Goal: Information Seeking & Learning: Learn about a topic

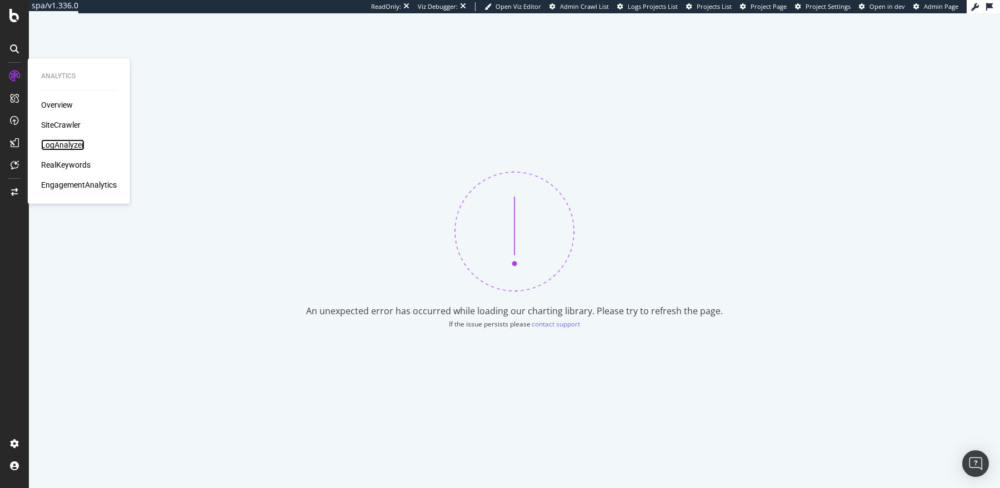
click at [53, 142] on div "LogAnalyzer" at bounding box center [62, 144] width 43 height 11
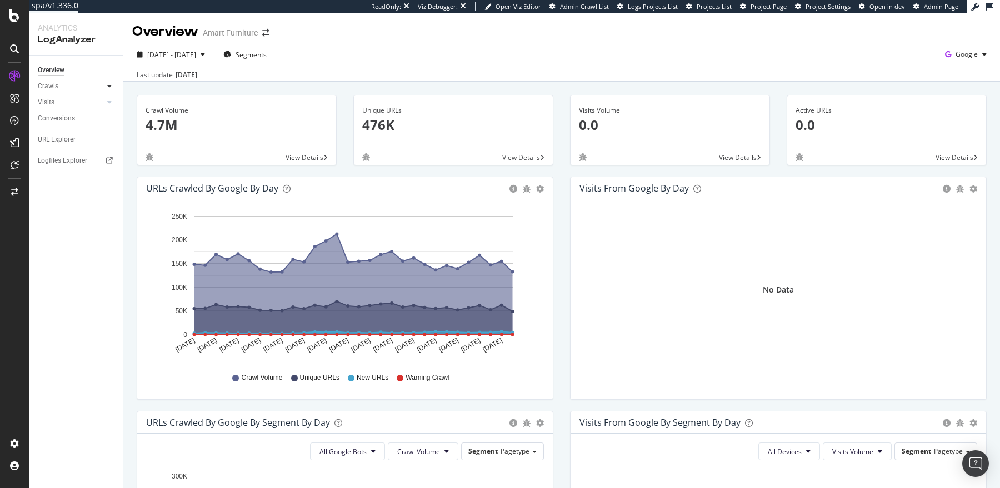
click at [111, 88] on icon at bounding box center [109, 86] width 4 height 7
click at [61, 143] on div "HTTP Codes" at bounding box center [62, 147] width 38 height 12
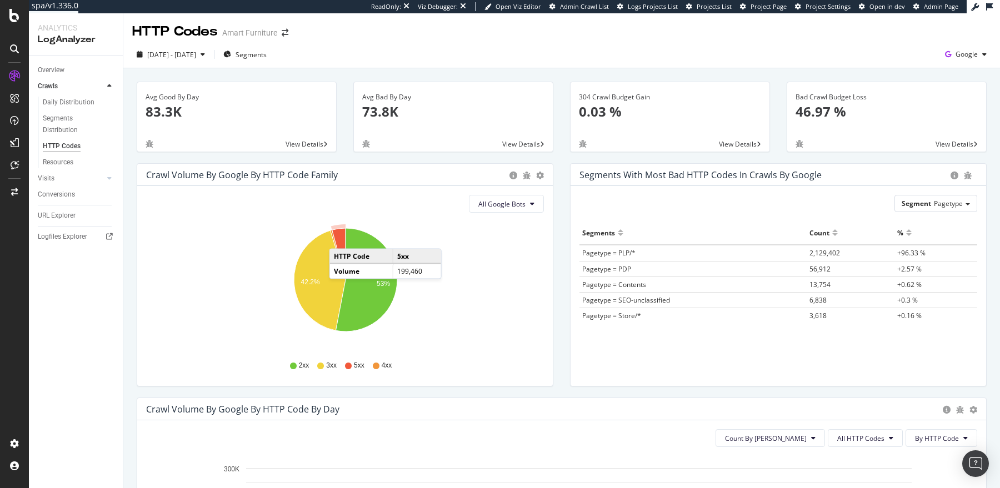
click at [340, 237] on icon "A chart." at bounding box center [338, 254] width 13 height 52
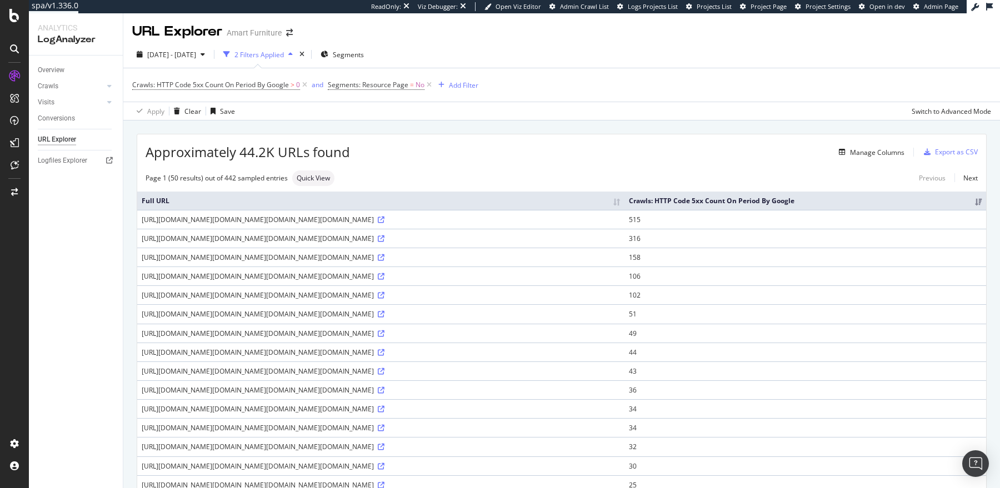
click at [934, 210] on th "Crawls: HTTP Code 5xx Count On Period By Google" at bounding box center [805, 201] width 362 height 18
click at [964, 210] on th "Crawls: HTTP Code 5xx Count On Period By Google" at bounding box center [805, 201] width 362 height 18
click at [109, 87] on icon at bounding box center [109, 86] width 4 height 7
click at [72, 144] on div "HTTP Codes" at bounding box center [62, 147] width 38 height 12
drag, startPoint x: 241, startPoint y: 153, endPoint x: 301, endPoint y: 161, distance: 60.5
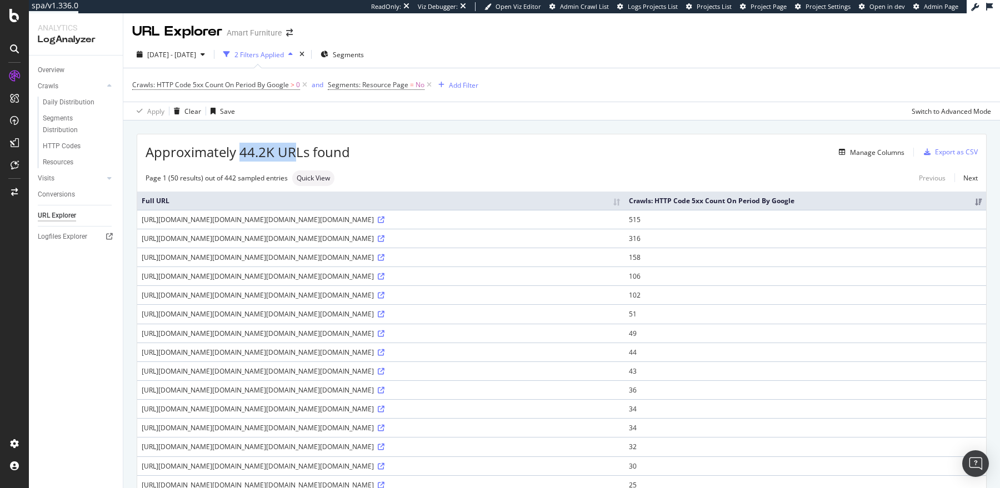
click at [61, 124] on div "SiteCrawler" at bounding box center [60, 124] width 39 height 11
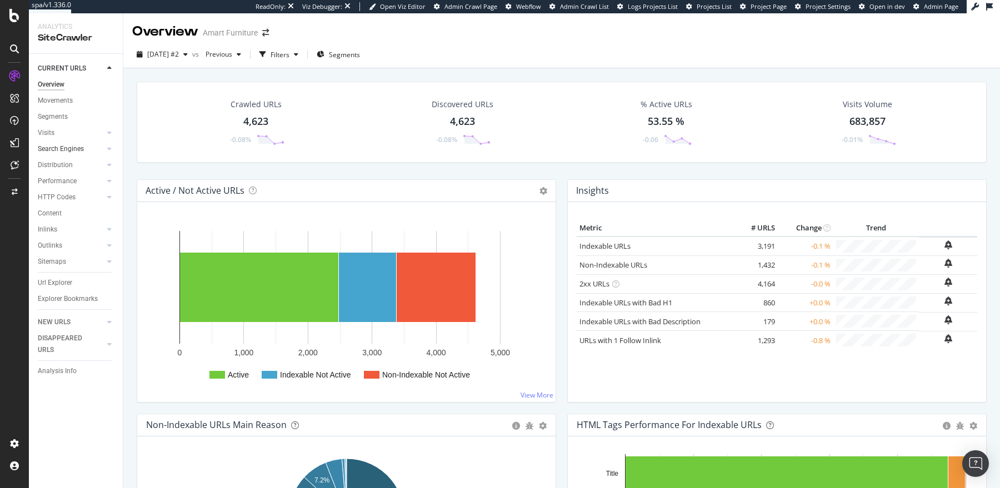
click at [96, 148] on div at bounding box center [98, 148] width 11 height 11
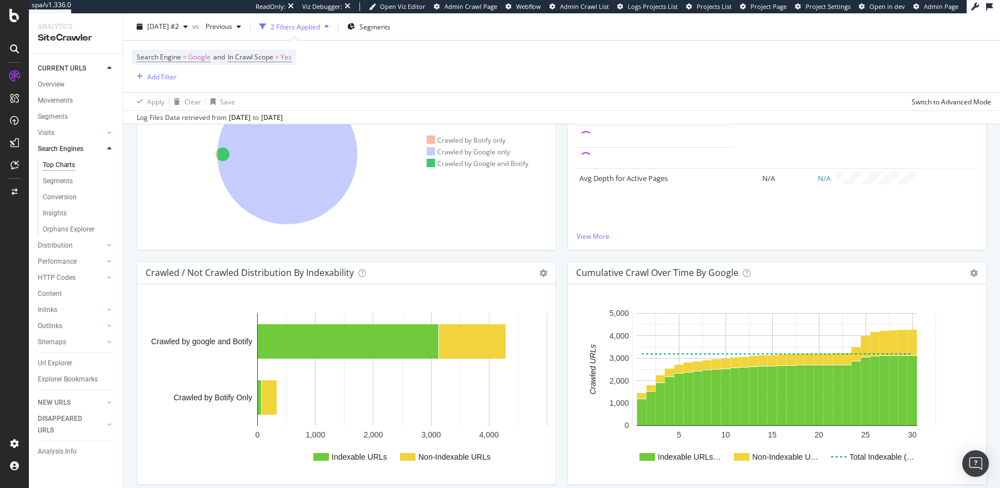
scroll to position [313, 0]
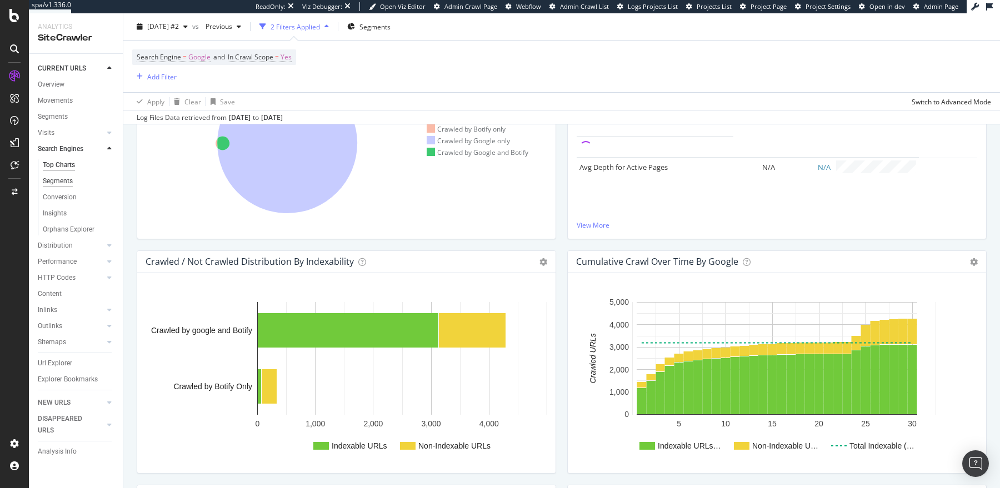
click at [61, 183] on div "Segments" at bounding box center [58, 182] width 30 height 12
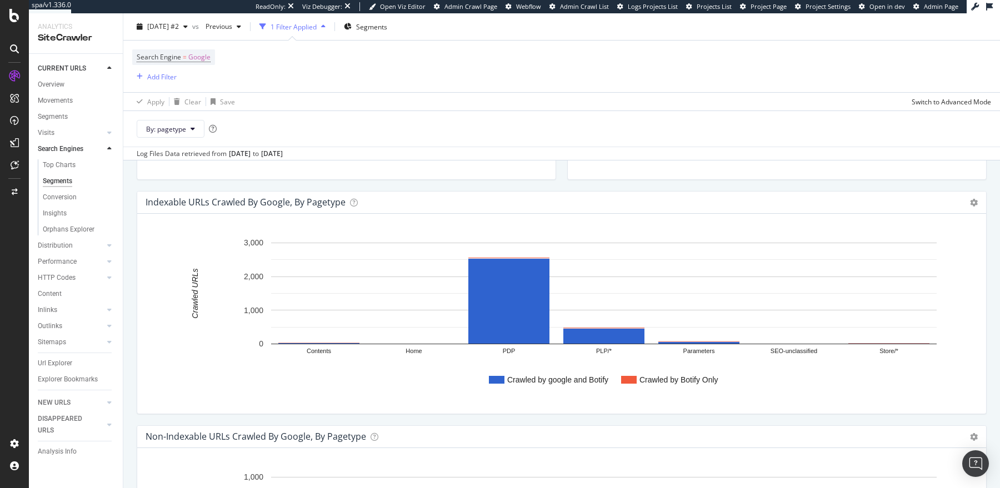
scroll to position [247, 0]
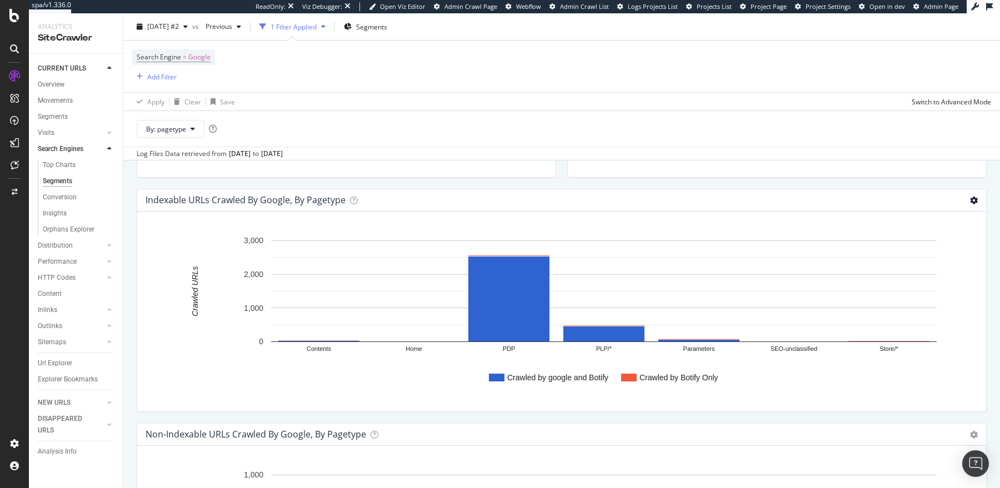
click at [976, 202] on icon at bounding box center [974, 201] width 8 height 8
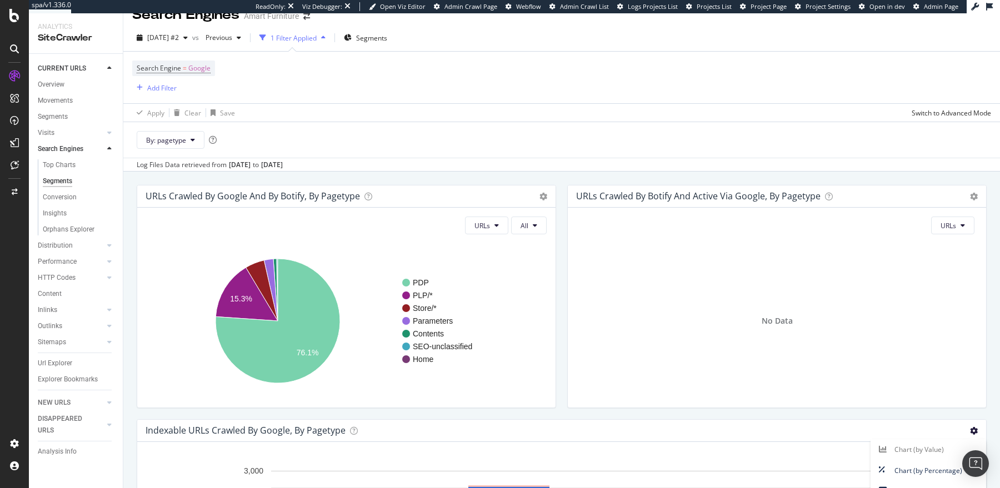
scroll to position [0, 0]
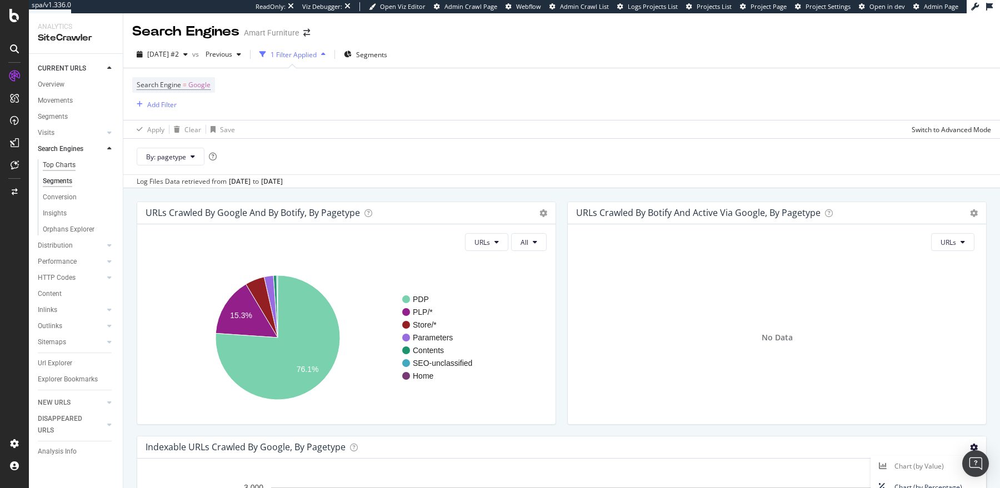
click at [54, 163] on div "Top Charts" at bounding box center [59, 165] width 33 height 12
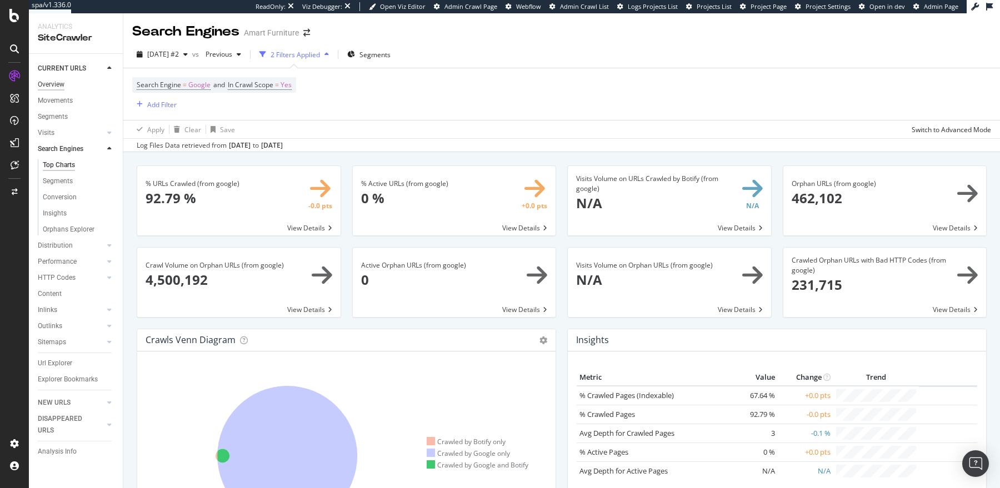
click at [52, 84] on div "Overview" at bounding box center [51, 85] width 27 height 12
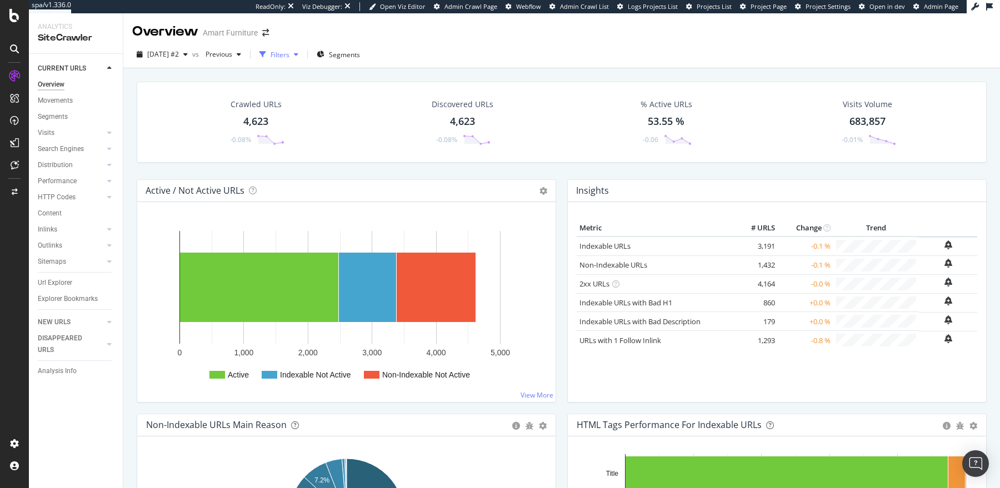
click at [303, 49] on div "Filters" at bounding box center [279, 54] width 48 height 17
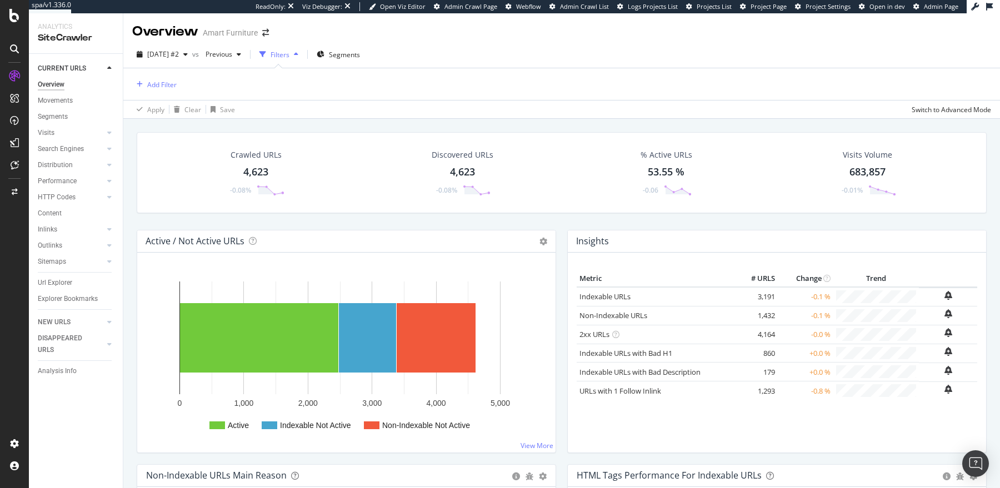
click at [155, 91] on div "Add Filter" at bounding box center [561, 84] width 859 height 32
click at [151, 88] on div "Add Filter" at bounding box center [161, 84] width 29 height 9
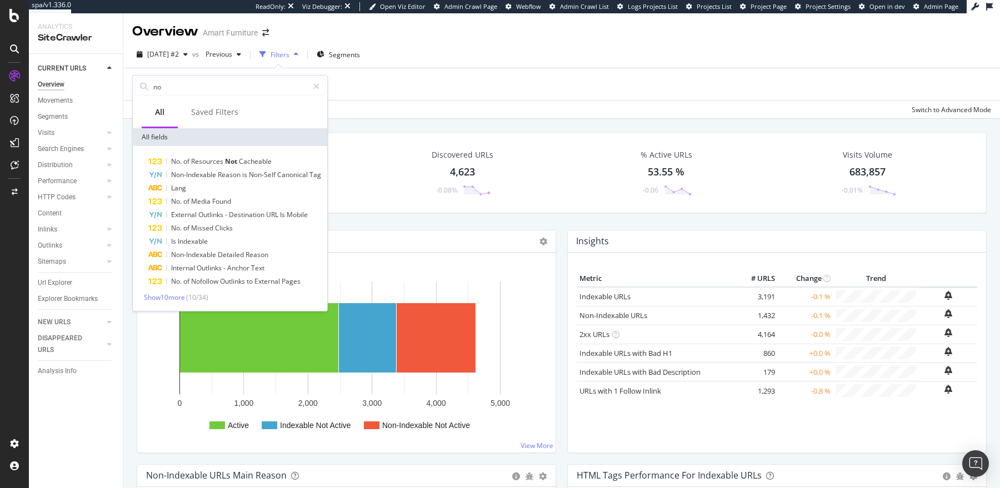
type input "n"
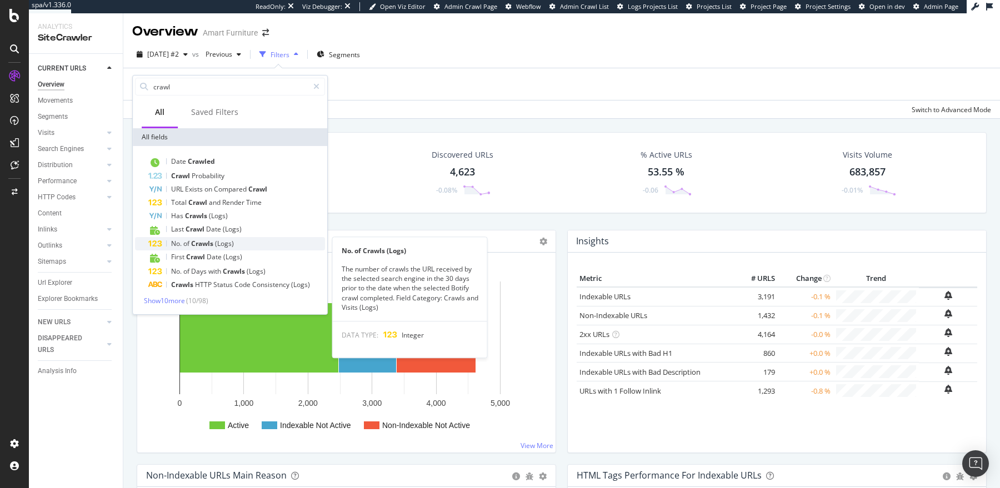
type input "crawl"
click at [216, 243] on span "(Logs)" at bounding box center [224, 243] width 19 height 9
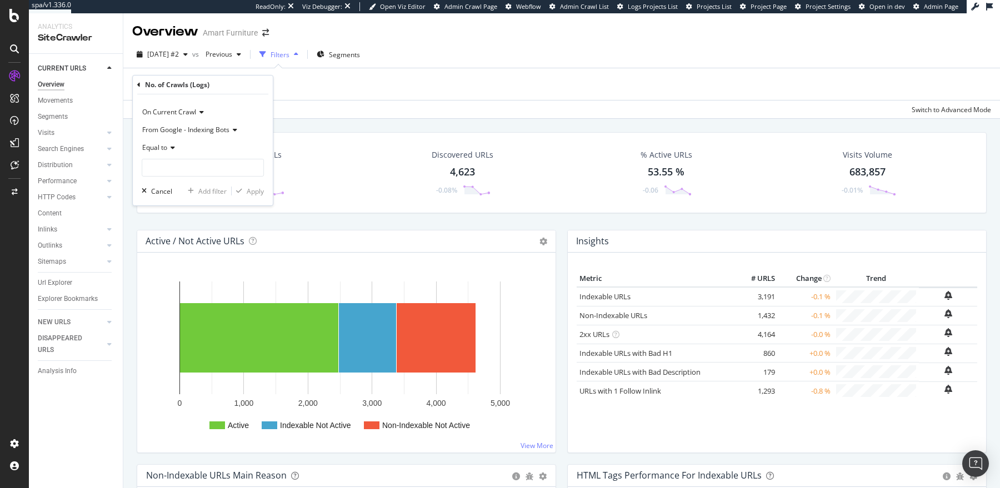
click at [153, 139] on div "Equal to" at bounding box center [203, 148] width 122 height 18
click at [175, 169] on div "Equal to" at bounding box center [203, 170] width 119 height 14
click at [173, 171] on input "number" at bounding box center [203, 168] width 122 height 18
type input "0"
click at [259, 189] on div "Apply" at bounding box center [255, 191] width 17 height 9
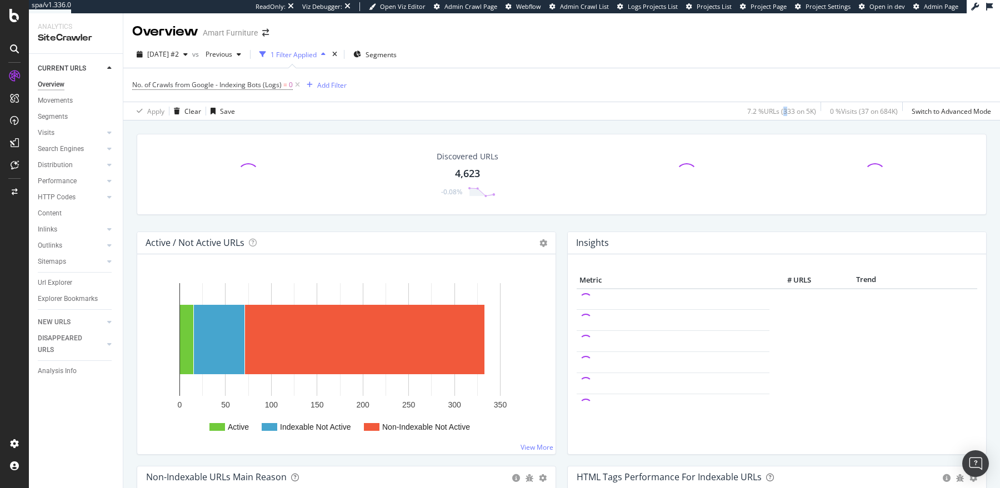
drag, startPoint x: 780, startPoint y: 110, endPoint x: 787, endPoint y: 113, distance: 6.7
click at [787, 113] on div "7.2 % URLs ( 333 on 5K )" at bounding box center [781, 111] width 69 height 9
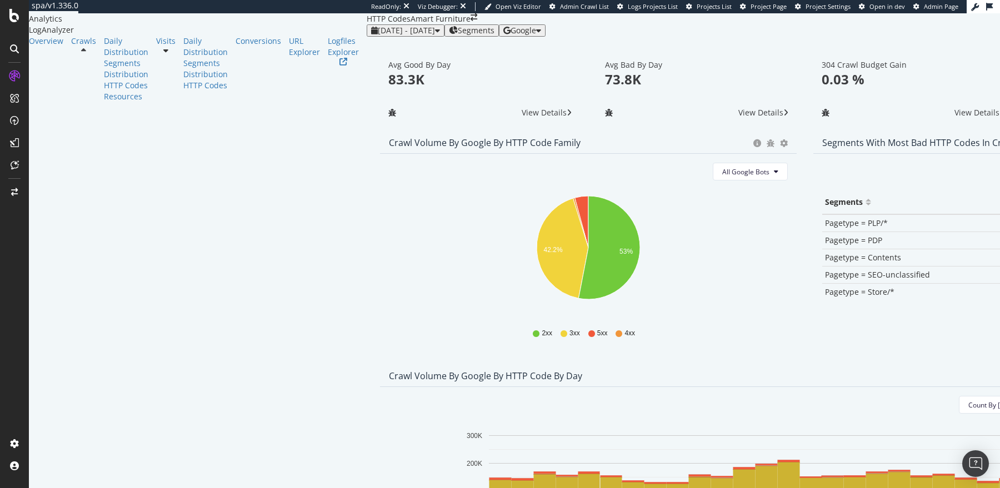
click at [458, 35] on span "Segments" at bounding box center [476, 30] width 37 height 9
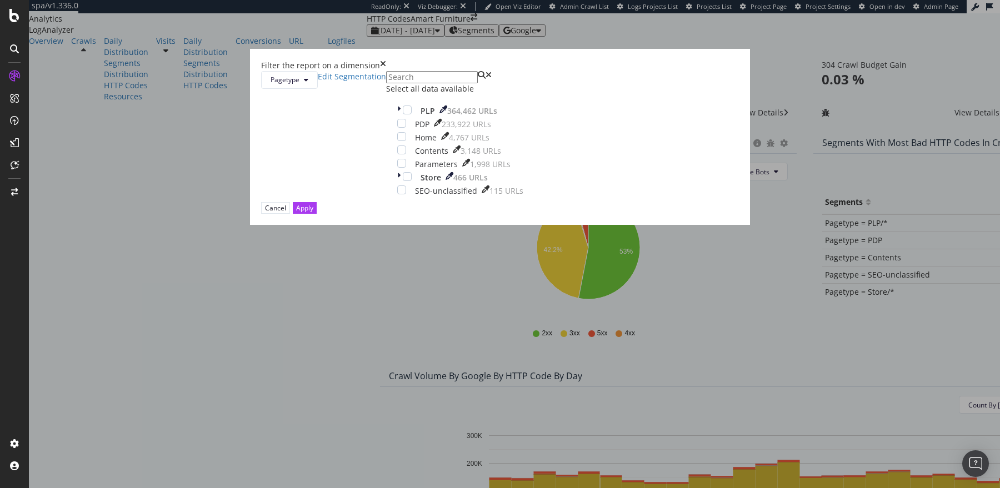
click at [388, 46] on div "Filter the report on a dimension Pagetype Edit Segmentation Select all data ava…" at bounding box center [500, 244] width 1000 height 488
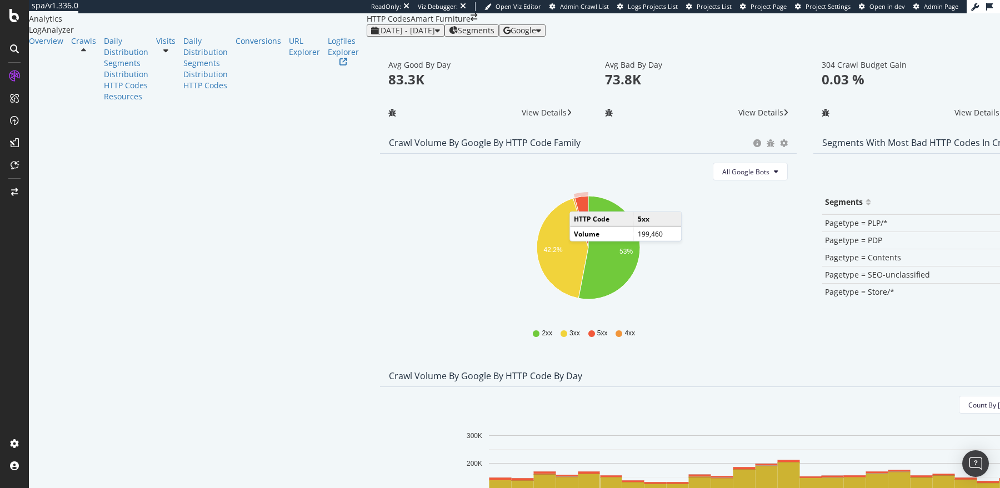
click at [575, 232] on icon "A chart." at bounding box center [581, 222] width 13 height 52
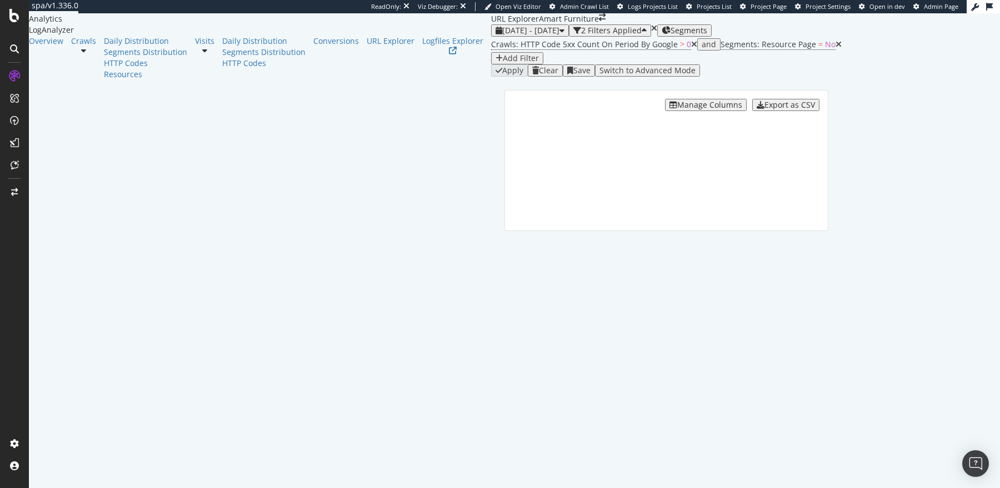
click at [86, 54] on icon at bounding box center [83, 51] width 5 height 8
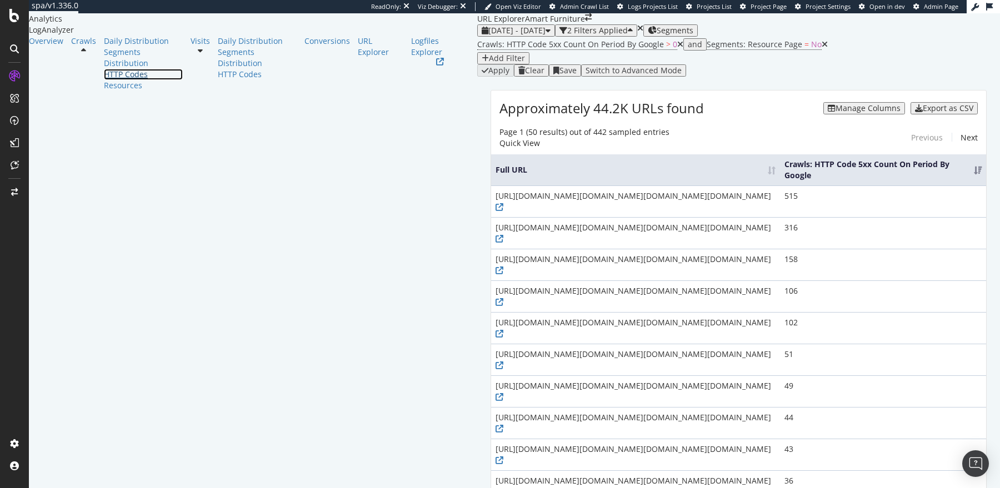
click at [104, 80] on div "HTTP Codes" at bounding box center [143, 74] width 79 height 11
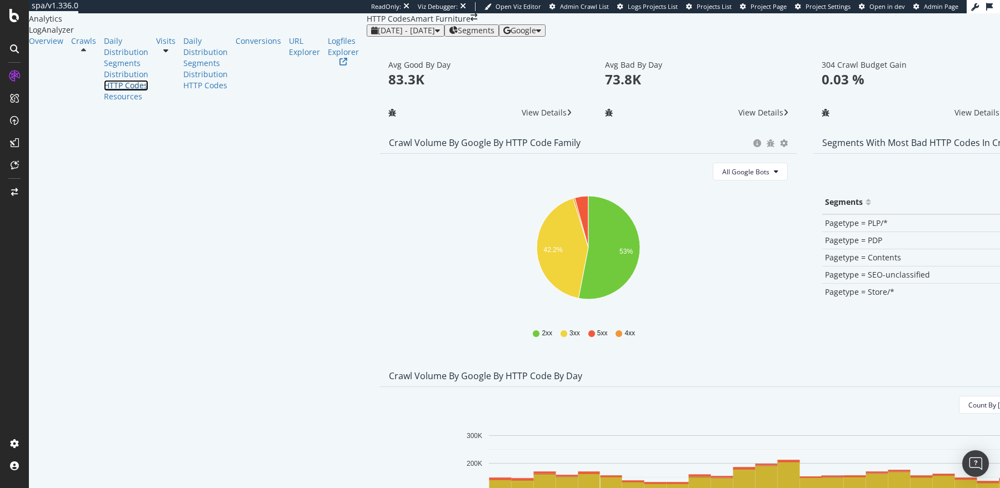
scroll to position [20, 0]
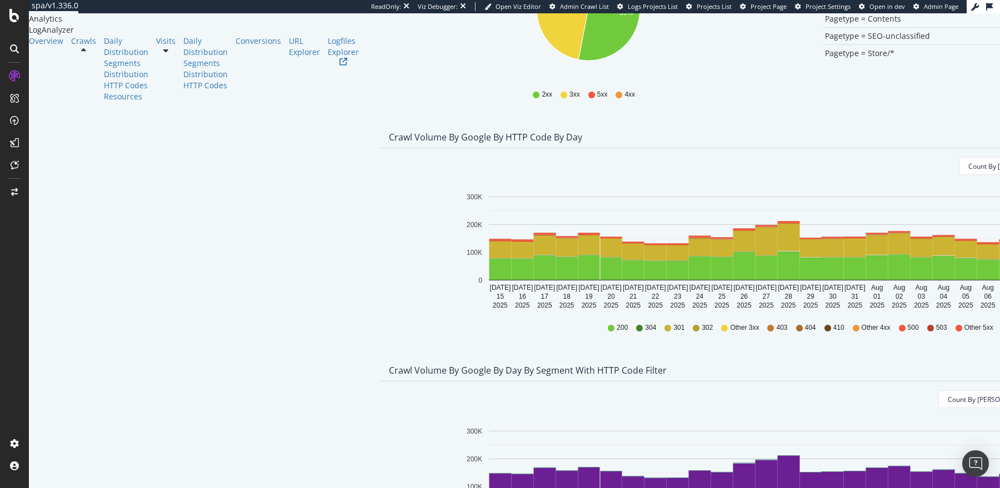
scroll to position [237, 0]
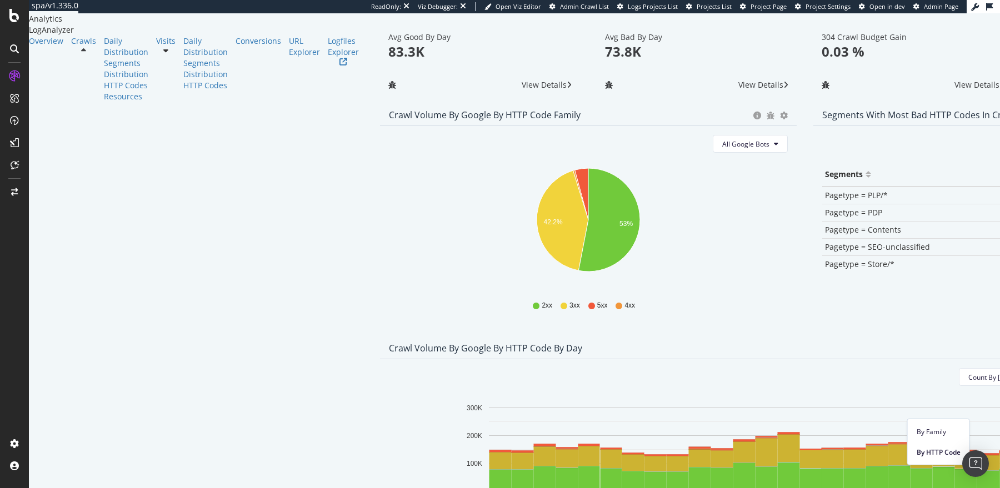
scroll to position [42, 0]
